Goal: Transaction & Acquisition: Purchase product/service

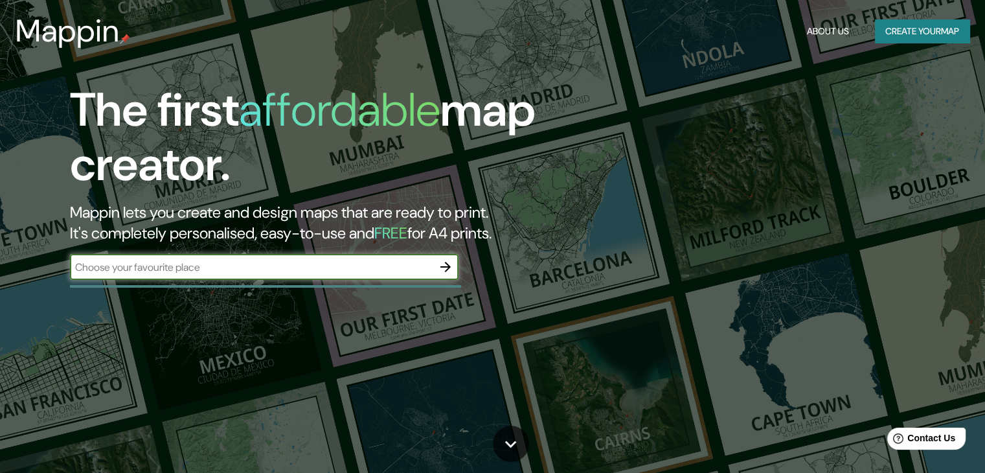
click at [326, 271] on input "text" at bounding box center [251, 267] width 362 height 15
type input "[GEOGRAPHIC_DATA]"
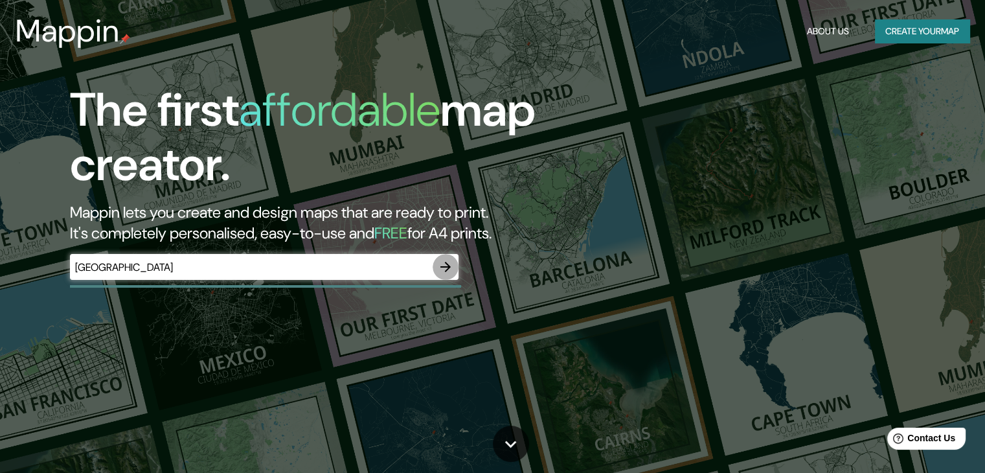
click at [443, 274] on button "button" at bounding box center [445, 267] width 26 height 26
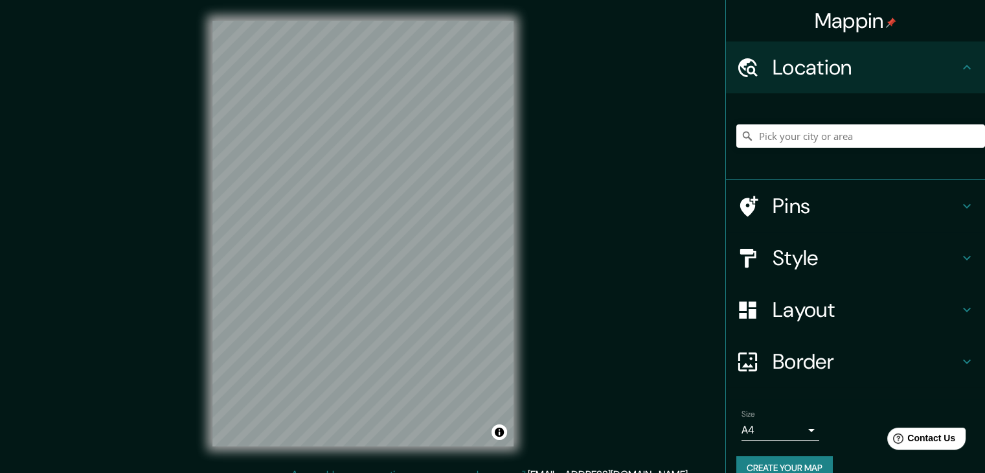
click at [959, 208] on icon at bounding box center [967, 206] width 16 height 16
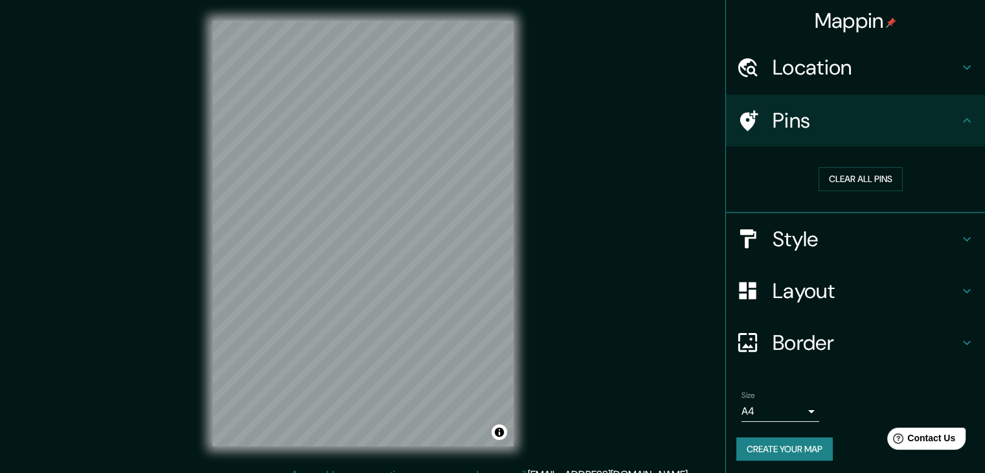
click at [955, 130] on div "Pins" at bounding box center [855, 121] width 259 height 52
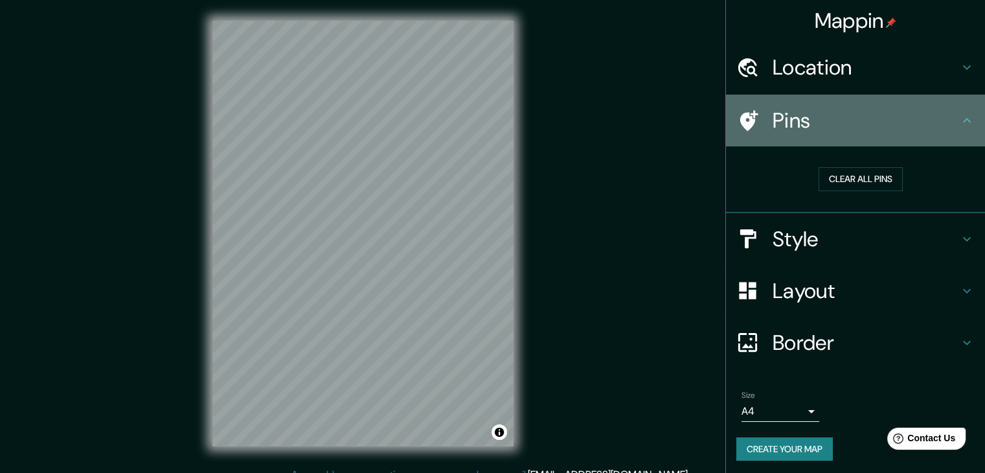
click at [959, 117] on icon at bounding box center [967, 121] width 16 height 16
drag, startPoint x: 955, startPoint y: 117, endPoint x: 959, endPoint y: 61, distance: 55.2
click at [959, 113] on icon at bounding box center [967, 121] width 16 height 16
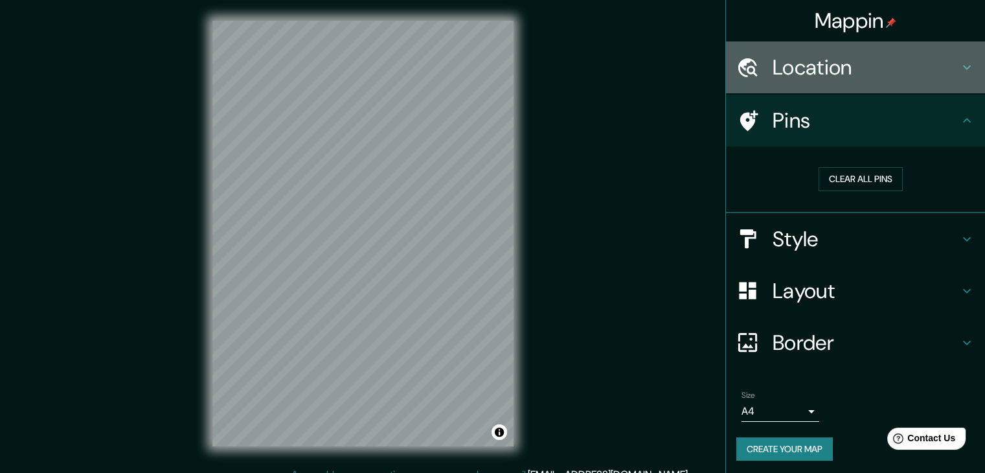
click at [963, 63] on icon at bounding box center [967, 68] width 16 height 16
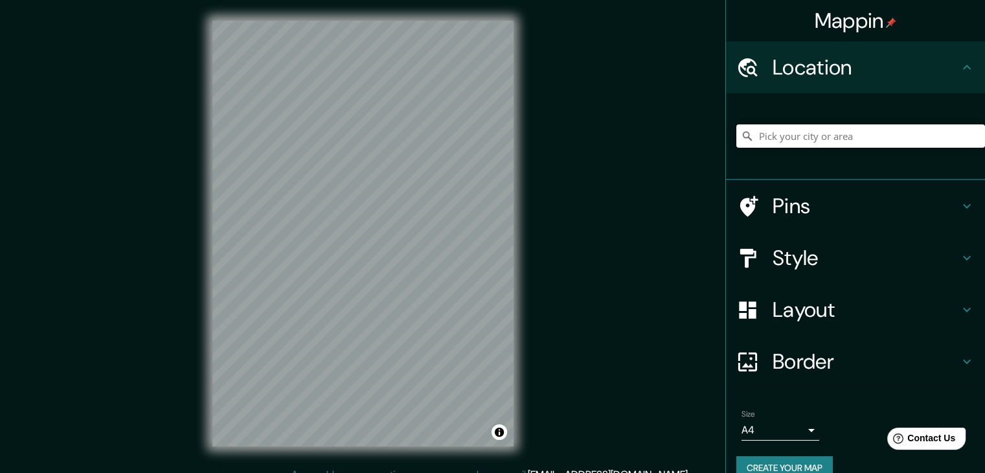
click at [840, 135] on input "Pick your city or area" at bounding box center [860, 135] width 249 height 23
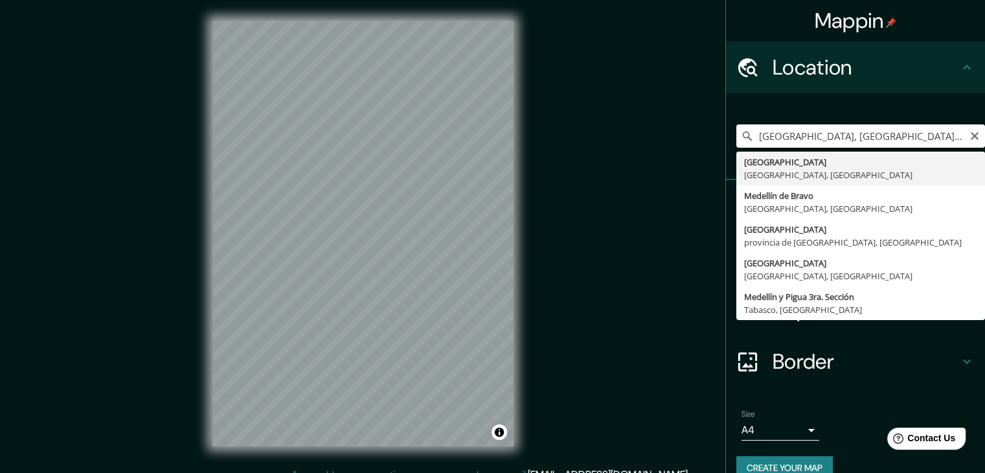
click at [783, 137] on input "[GEOGRAPHIC_DATA], [GEOGRAPHIC_DATA], [GEOGRAPHIC_DATA]" at bounding box center [860, 135] width 249 height 23
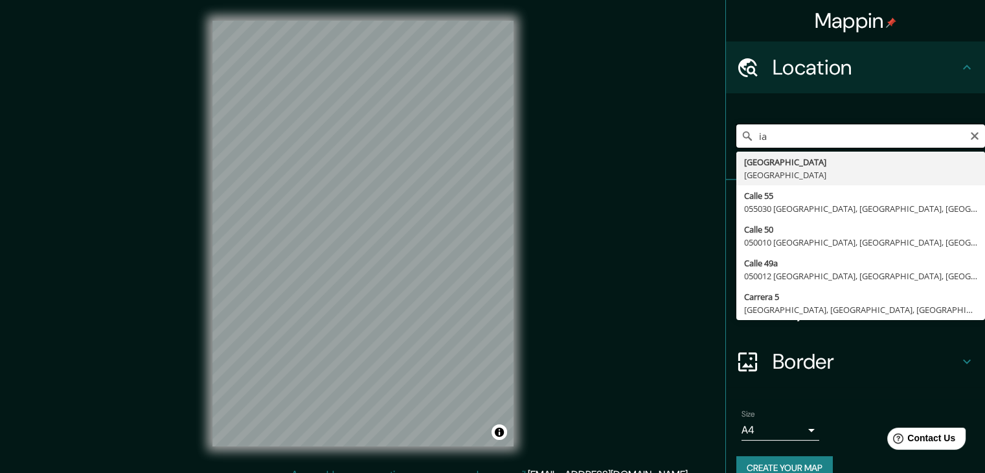
type input "a"
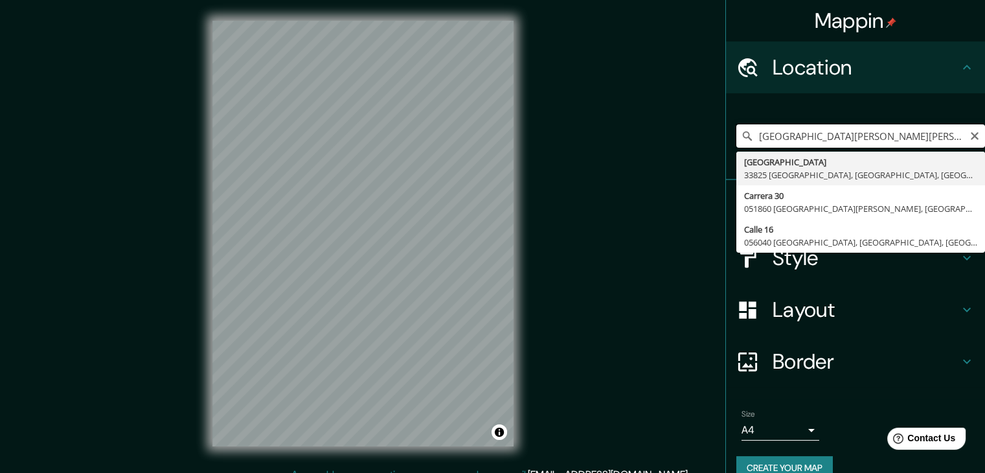
type input "[GEOGRAPHIC_DATA], [GEOGRAPHIC_DATA], [GEOGRAPHIC_DATA], [GEOGRAPHIC_DATA]"
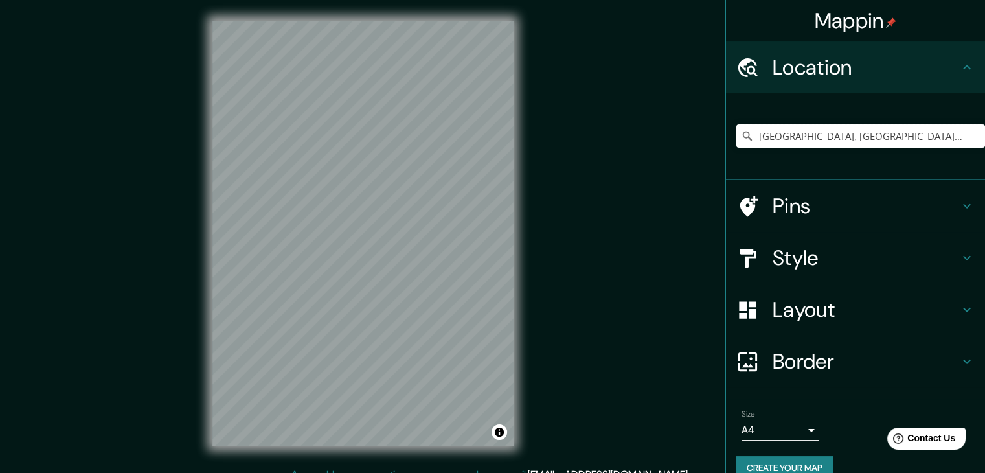
click at [808, 135] on input "[GEOGRAPHIC_DATA], [GEOGRAPHIC_DATA], [GEOGRAPHIC_DATA], [GEOGRAPHIC_DATA]" at bounding box center [860, 135] width 249 height 23
drag, startPoint x: 956, startPoint y: 139, endPoint x: 725, endPoint y: 148, distance: 231.3
click at [726, 148] on div "[GEOGRAPHIC_DATA], [GEOGRAPHIC_DATA], [GEOGRAPHIC_DATA] [GEOGRAPHIC_DATA] [GEOG…" at bounding box center [855, 136] width 259 height 87
type input "[GEOGRAPHIC_DATA], [GEOGRAPHIC_DATA], [GEOGRAPHIC_DATA], [GEOGRAPHIC_DATA]"
click at [970, 137] on icon "Clear" at bounding box center [974, 136] width 8 height 8
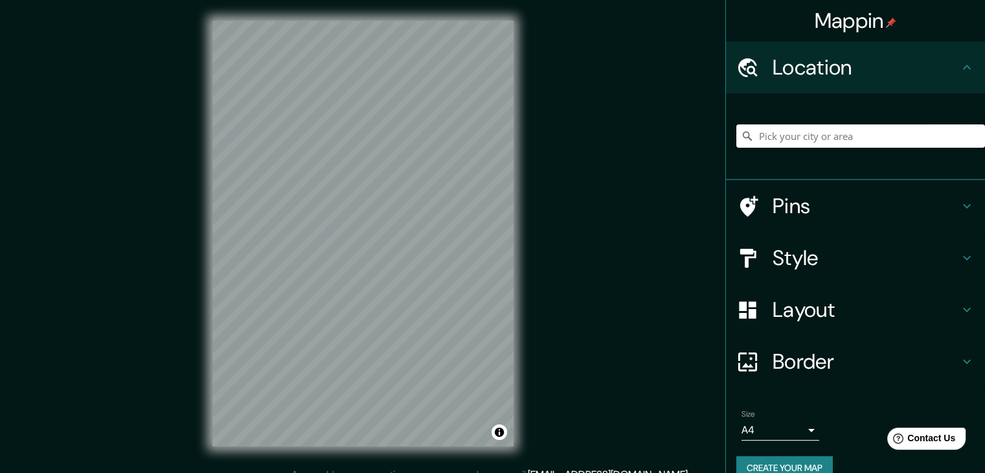
click at [927, 136] on input "Pick your city or area" at bounding box center [860, 135] width 249 height 23
type input "[GEOGRAPHIC_DATA], [GEOGRAPHIC_DATA], [GEOGRAPHIC_DATA]"
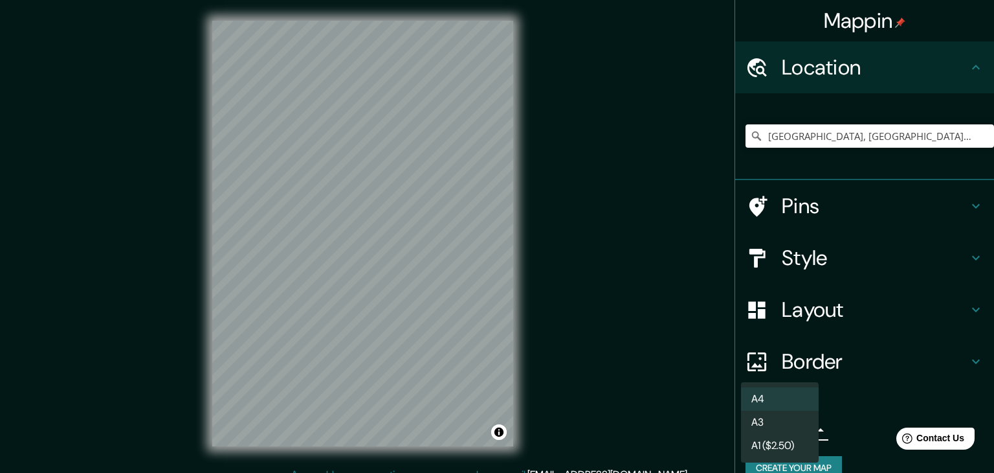
click at [803, 425] on body "Mappin Location [GEOGRAPHIC_DATA], [GEOGRAPHIC_DATA], [GEOGRAPHIC_DATA] [GEOGRA…" at bounding box center [497, 236] width 994 height 473
click at [799, 414] on li "A3" at bounding box center [780, 421] width 78 height 23
type input "a4"
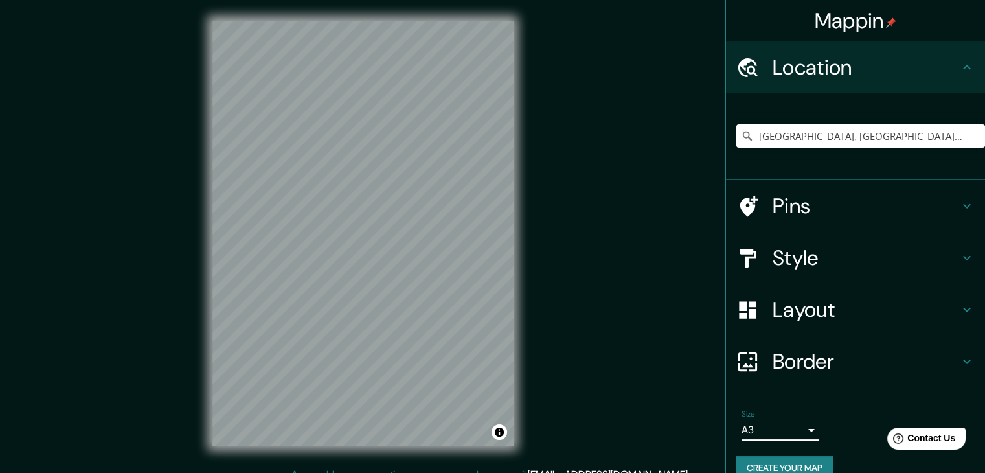
click at [854, 265] on h4 "Style" at bounding box center [865, 258] width 186 height 26
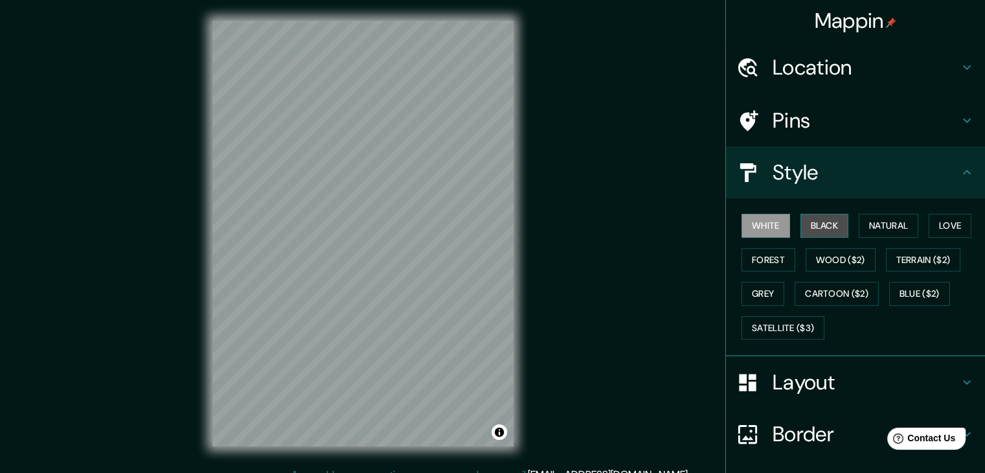
click at [821, 225] on button "Black" at bounding box center [824, 226] width 49 height 24
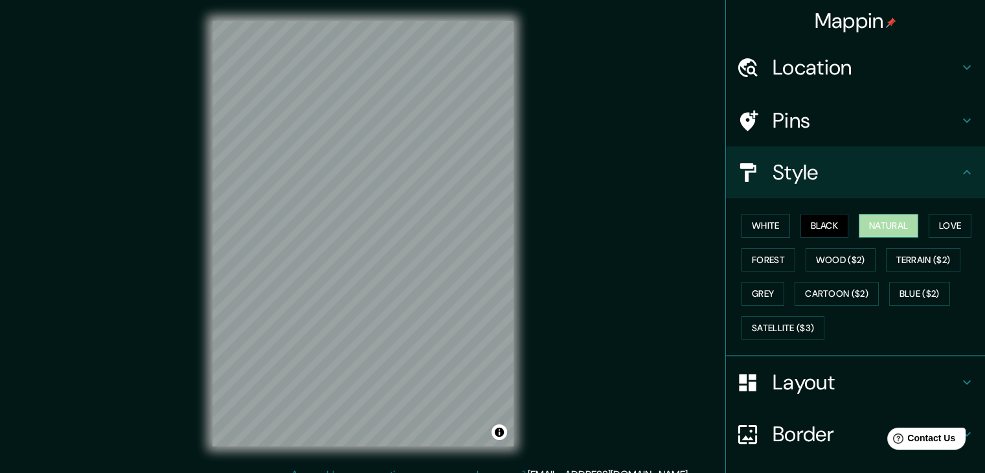
click at [867, 230] on button "Natural" at bounding box center [888, 226] width 60 height 24
click at [929, 229] on button "Love" at bounding box center [949, 226] width 43 height 24
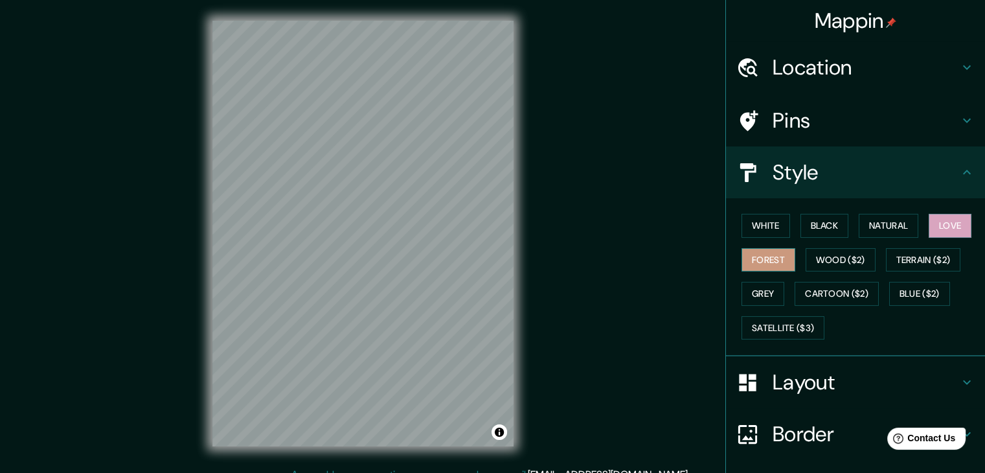
click at [769, 258] on button "Forest" at bounding box center [768, 260] width 54 height 24
click at [755, 291] on button "Grey" at bounding box center [762, 294] width 43 height 24
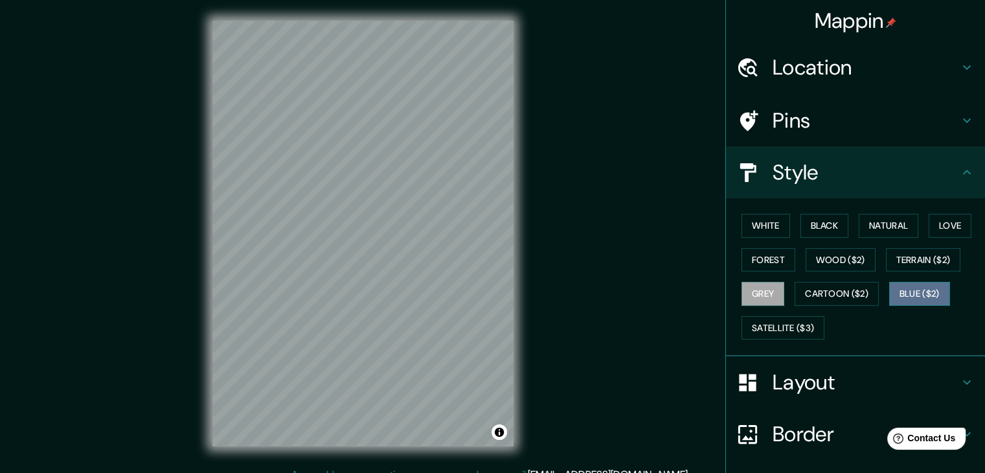
click at [917, 289] on button "Blue ($2)" at bounding box center [919, 294] width 61 height 24
click at [768, 227] on button "White" at bounding box center [765, 226] width 49 height 24
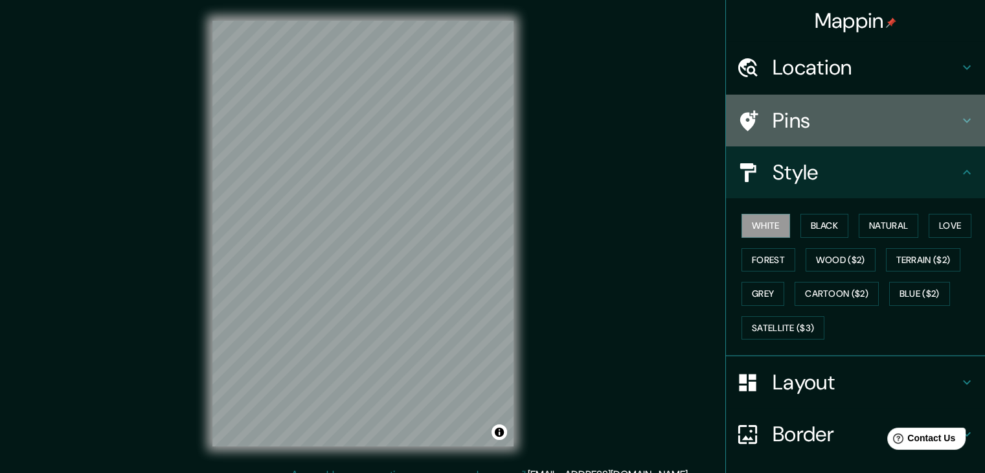
click at [805, 109] on h4 "Pins" at bounding box center [865, 120] width 186 height 26
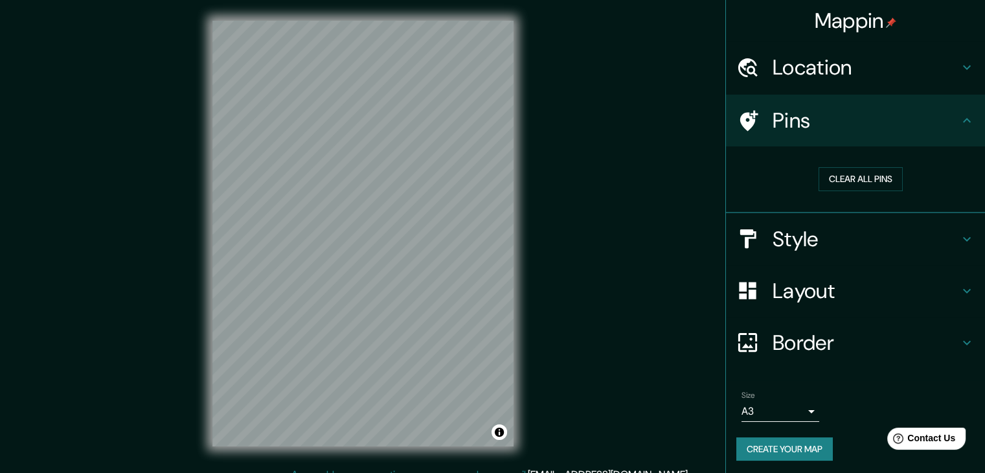
click at [829, 119] on h4 "Pins" at bounding box center [865, 120] width 186 height 26
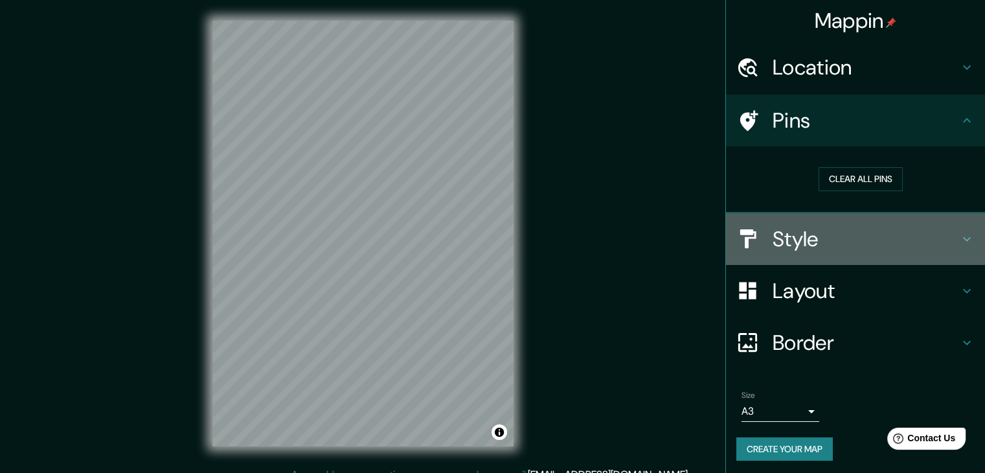
drag, startPoint x: 845, startPoint y: 260, endPoint x: 845, endPoint y: 250, distance: 9.1
click at [845, 257] on div "Style" at bounding box center [855, 239] width 259 height 52
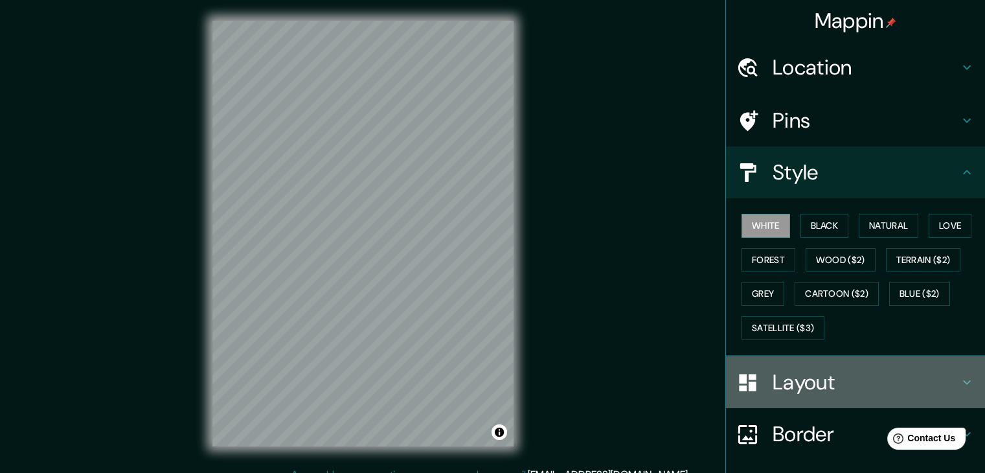
click at [821, 376] on h4 "Layout" at bounding box center [865, 382] width 186 height 26
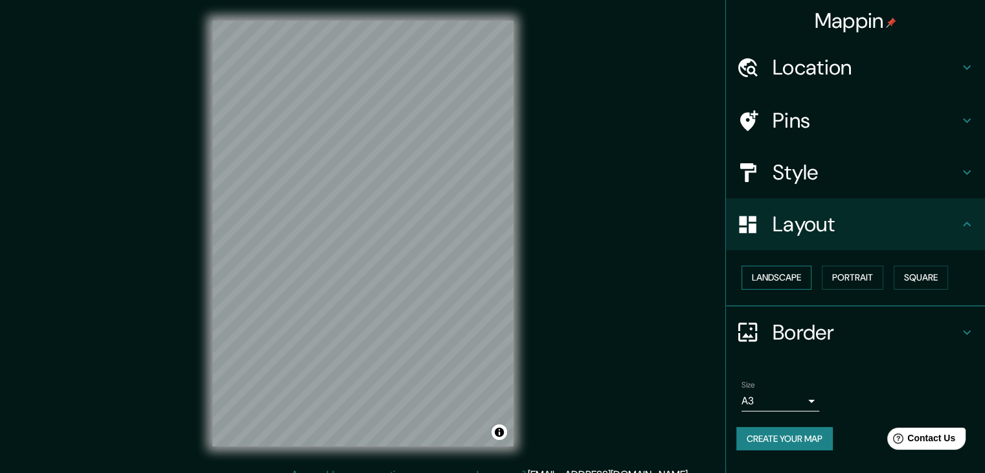
click at [795, 276] on button "Landscape" at bounding box center [776, 277] width 70 height 24
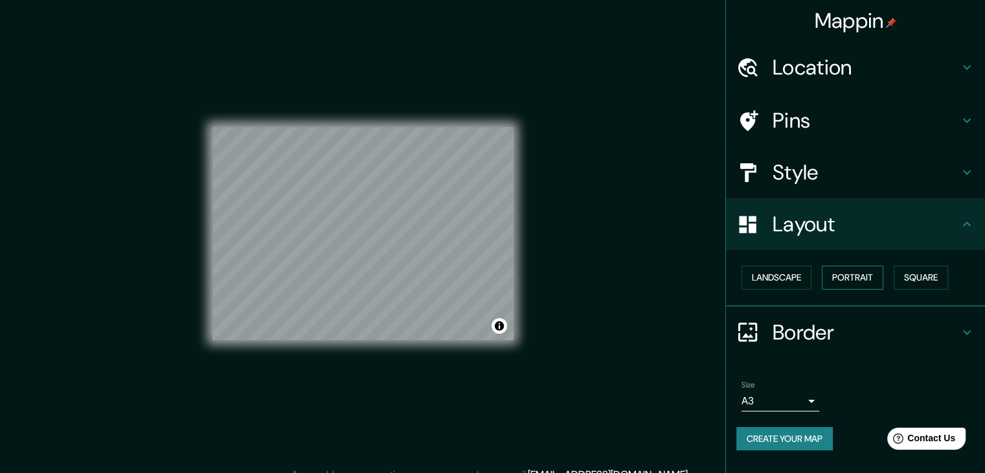
click at [841, 277] on button "Portrait" at bounding box center [851, 277] width 61 height 24
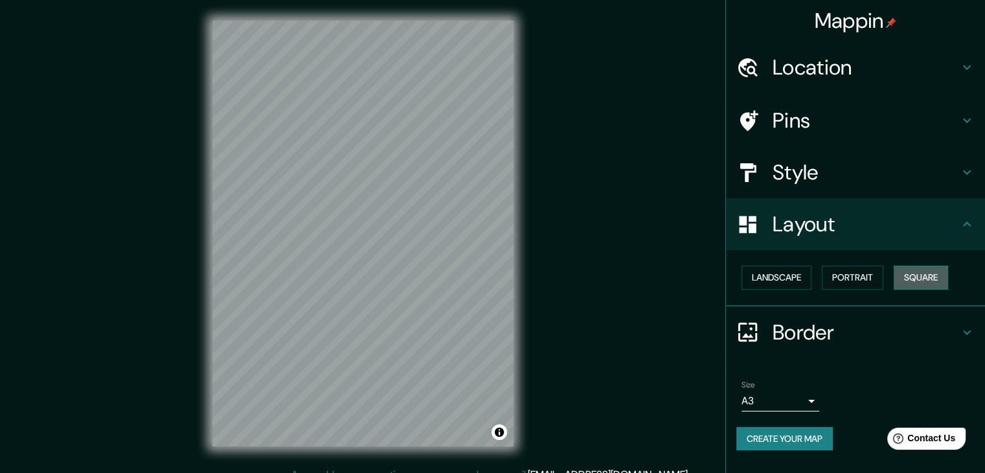
click at [914, 280] on button "Square" at bounding box center [920, 277] width 54 height 24
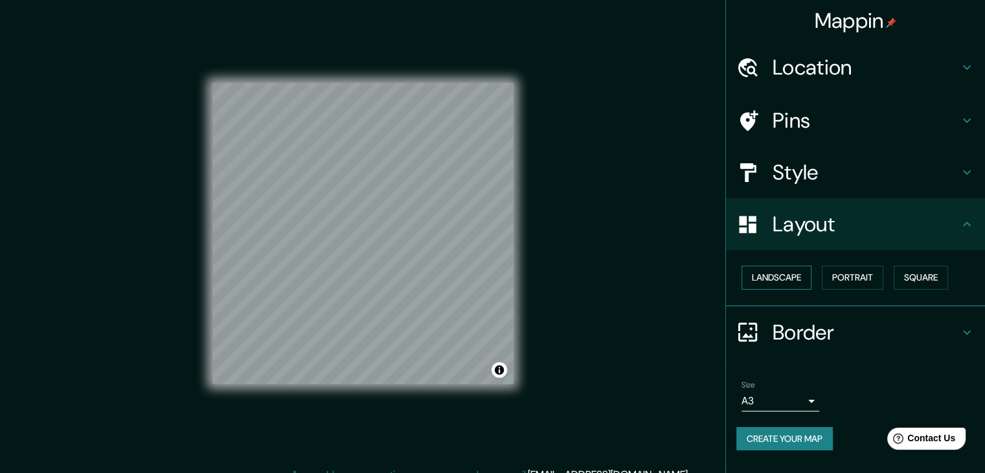
click at [783, 278] on button "Landscape" at bounding box center [776, 277] width 70 height 24
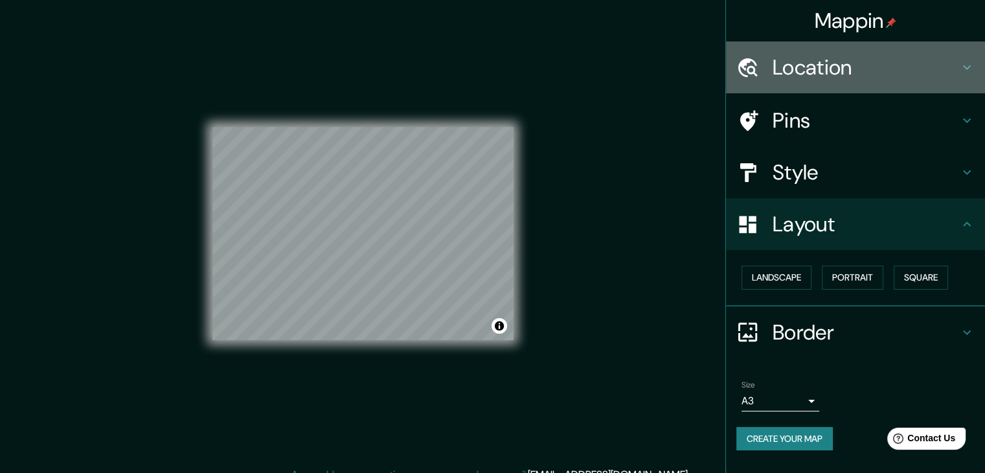
click at [823, 73] on h4 "Location" at bounding box center [865, 67] width 186 height 26
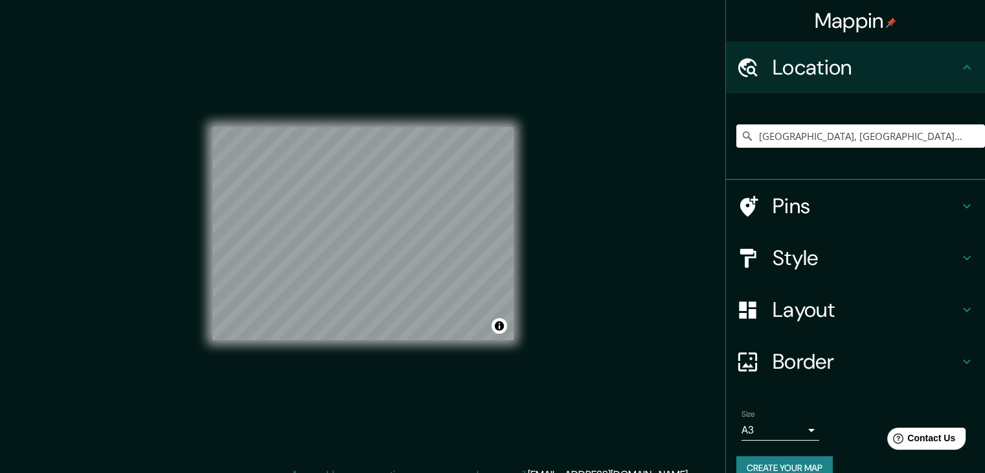
click at [797, 195] on h4 "Pins" at bounding box center [865, 206] width 186 height 26
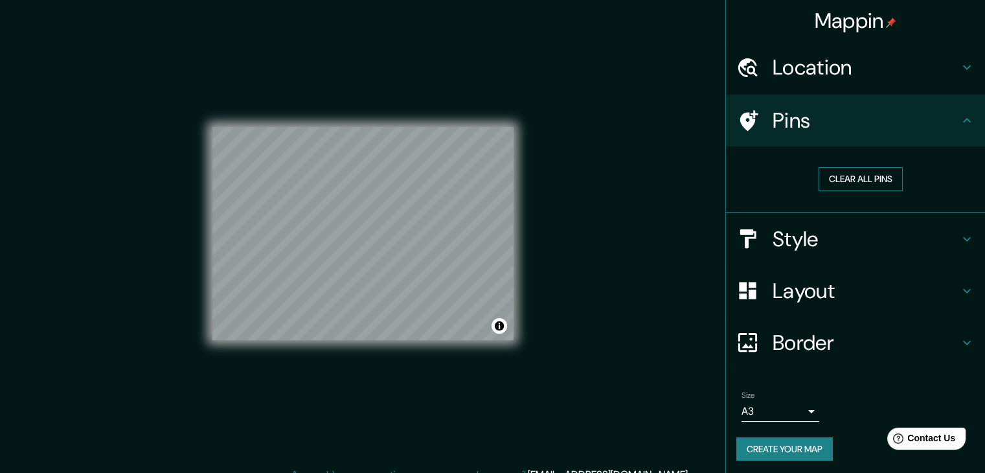
click at [835, 174] on button "Clear all pins" at bounding box center [860, 179] width 84 height 24
click at [818, 128] on h4 "Pins" at bounding box center [865, 120] width 186 height 26
click at [790, 228] on h4 "Style" at bounding box center [865, 239] width 186 height 26
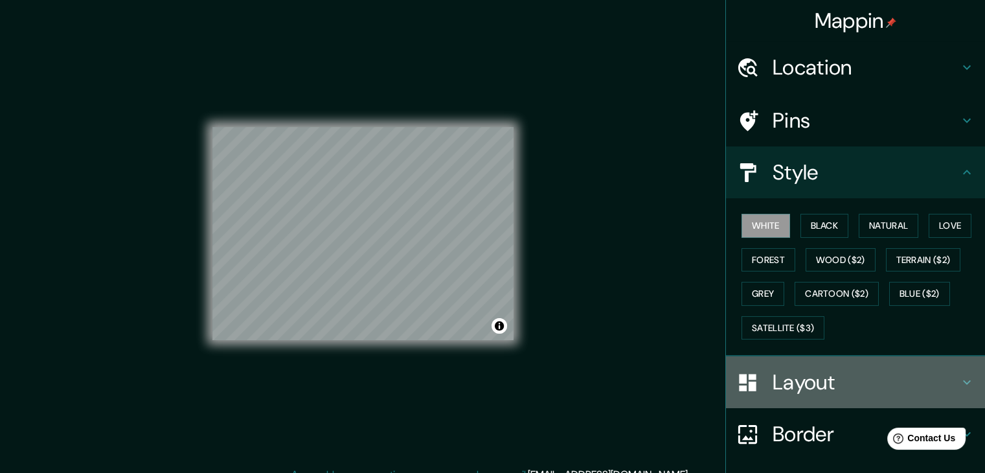
click at [800, 379] on h4 "Layout" at bounding box center [865, 382] width 186 height 26
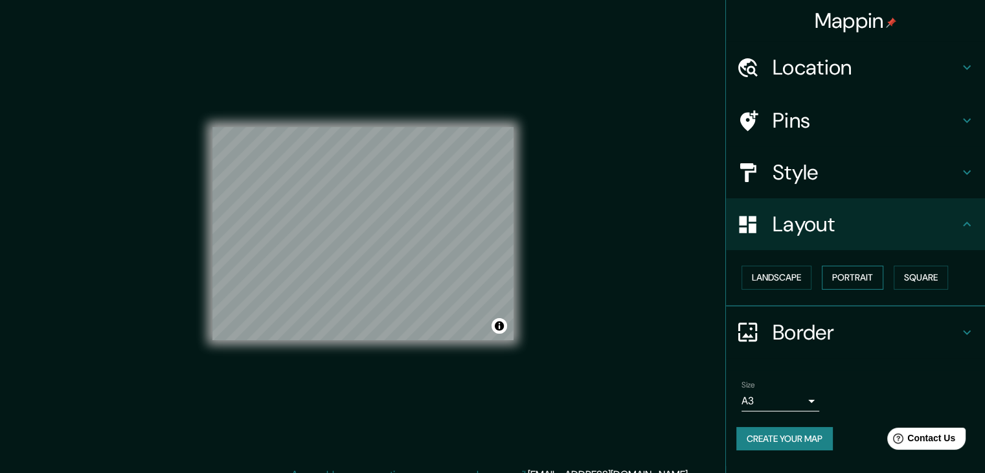
drag, startPoint x: 848, startPoint y: 262, endPoint x: 853, endPoint y: 275, distance: 14.5
click at [848, 264] on div "Landscape [GEOGRAPHIC_DATA]" at bounding box center [860, 277] width 249 height 34
drag, startPoint x: 854, startPoint y: 278, endPoint x: 889, endPoint y: 278, distance: 34.3
click at [855, 278] on button "Portrait" at bounding box center [851, 277] width 61 height 24
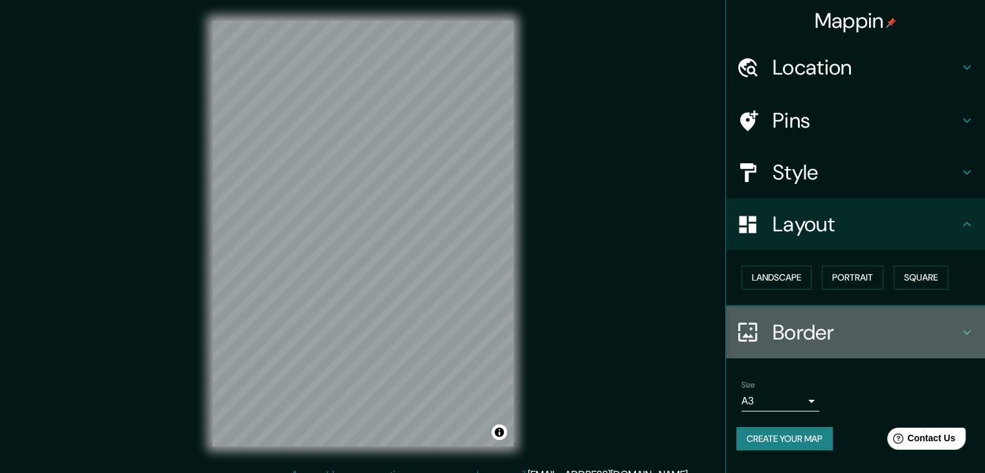
click at [837, 329] on h4 "Border" at bounding box center [865, 332] width 186 height 26
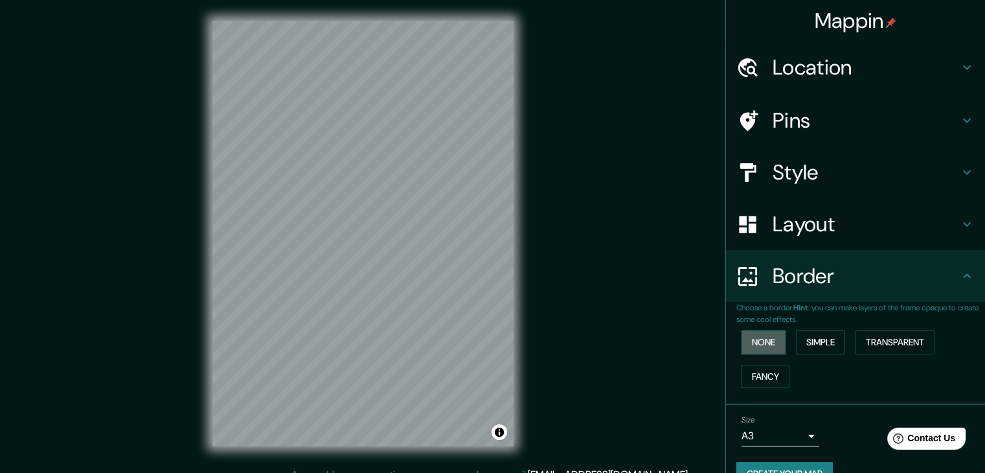
click at [764, 338] on button "None" at bounding box center [763, 342] width 44 height 24
click at [800, 340] on button "Simple" at bounding box center [820, 342] width 49 height 24
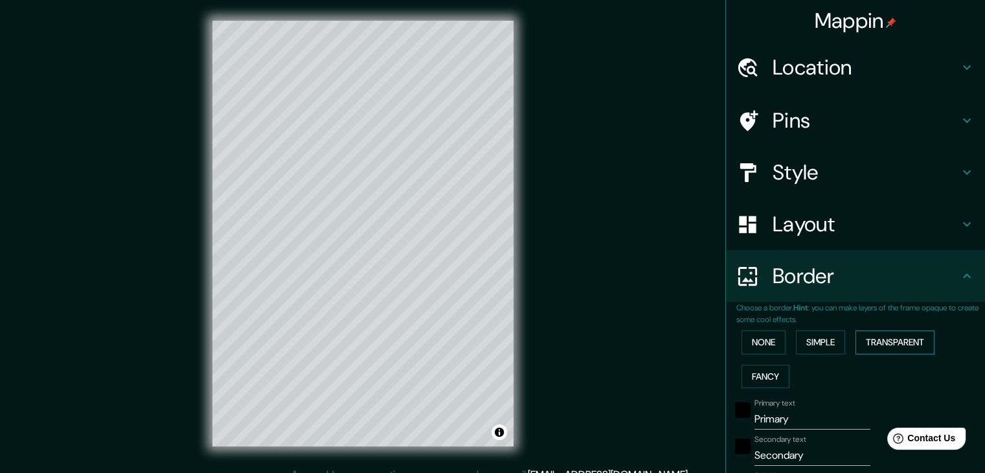
click at [874, 343] on button "Transparent" at bounding box center [894, 342] width 79 height 24
click at [764, 372] on button "Fancy" at bounding box center [765, 376] width 48 height 24
click at [764, 335] on button "None" at bounding box center [763, 342] width 44 height 24
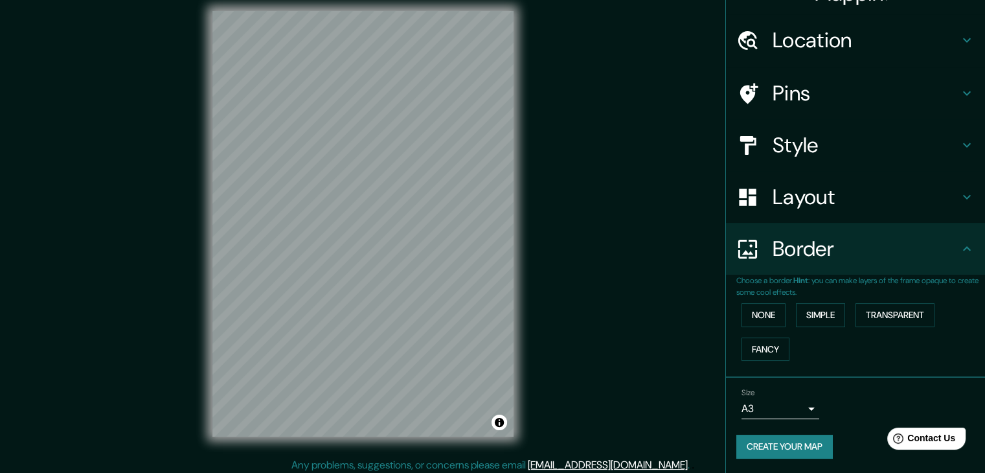
scroll to position [15, 0]
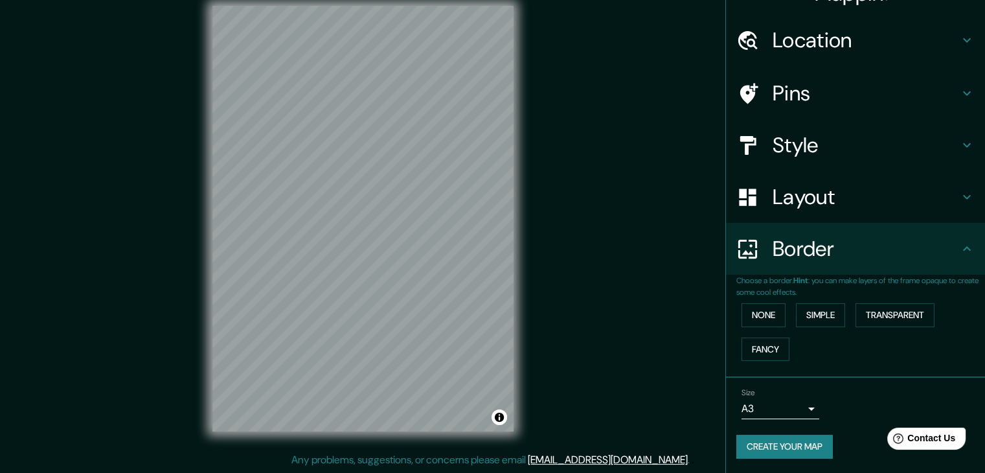
click at [840, 253] on h4 "Border" at bounding box center [865, 249] width 186 height 26
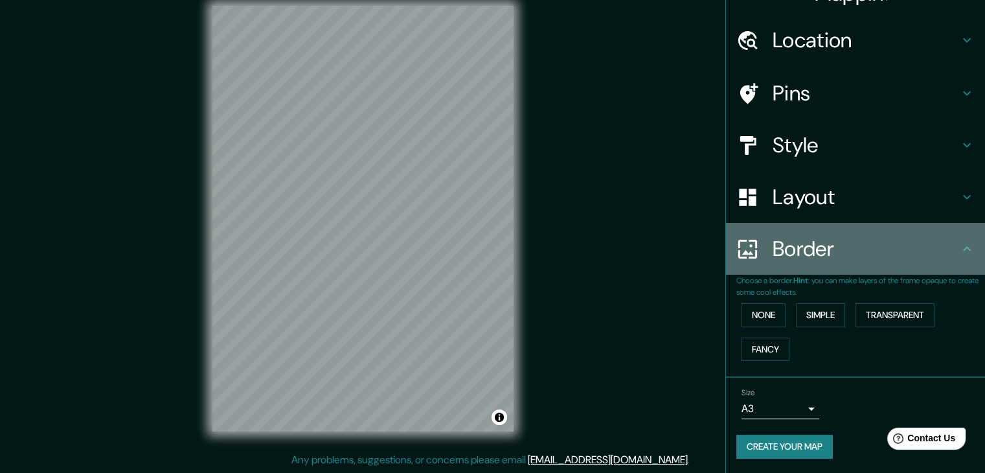
click at [838, 253] on h4 "Border" at bounding box center [865, 249] width 186 height 26
click at [843, 254] on h4 "Border" at bounding box center [865, 249] width 186 height 26
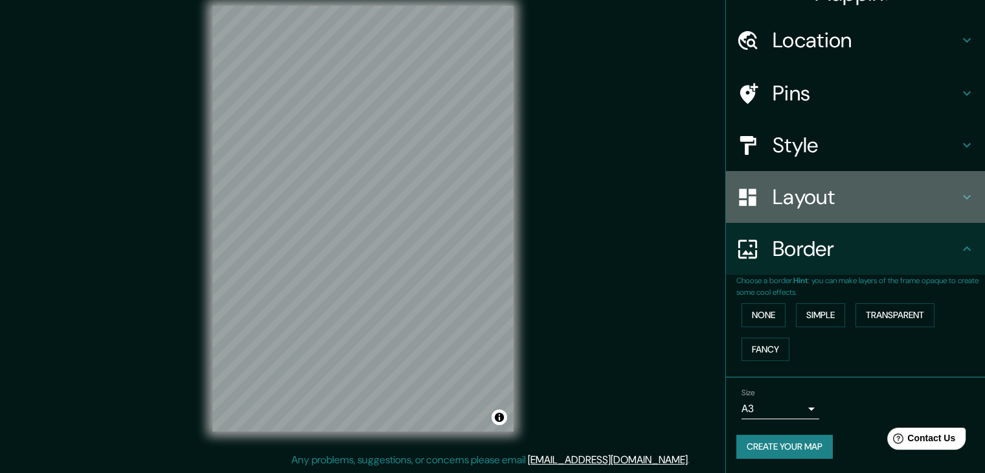
click at [937, 203] on h4 "Layout" at bounding box center [865, 197] width 186 height 26
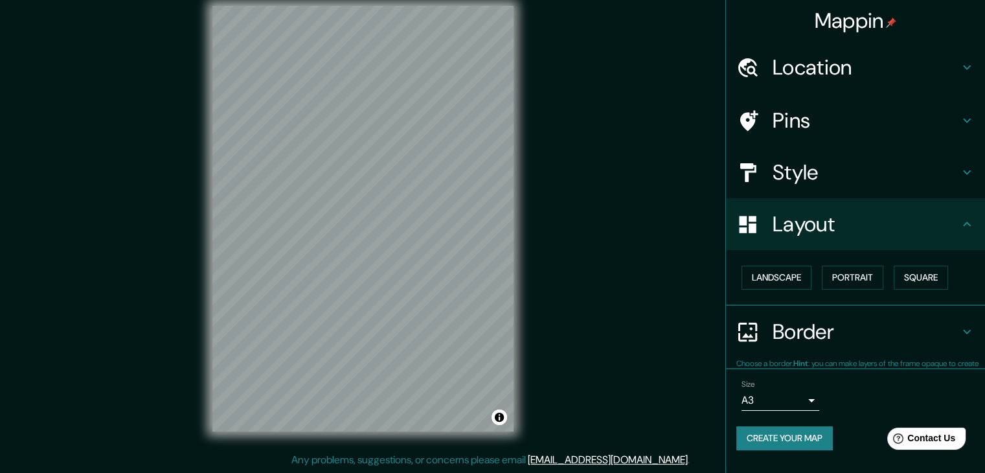
scroll to position [0, 0]
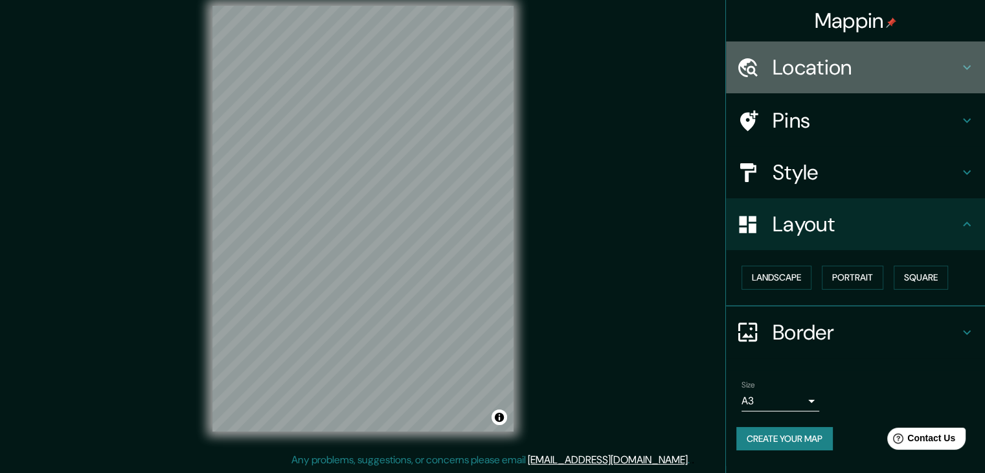
click at [934, 72] on h4 "Location" at bounding box center [865, 67] width 186 height 26
